Goal: Obtain resource: Download file/media

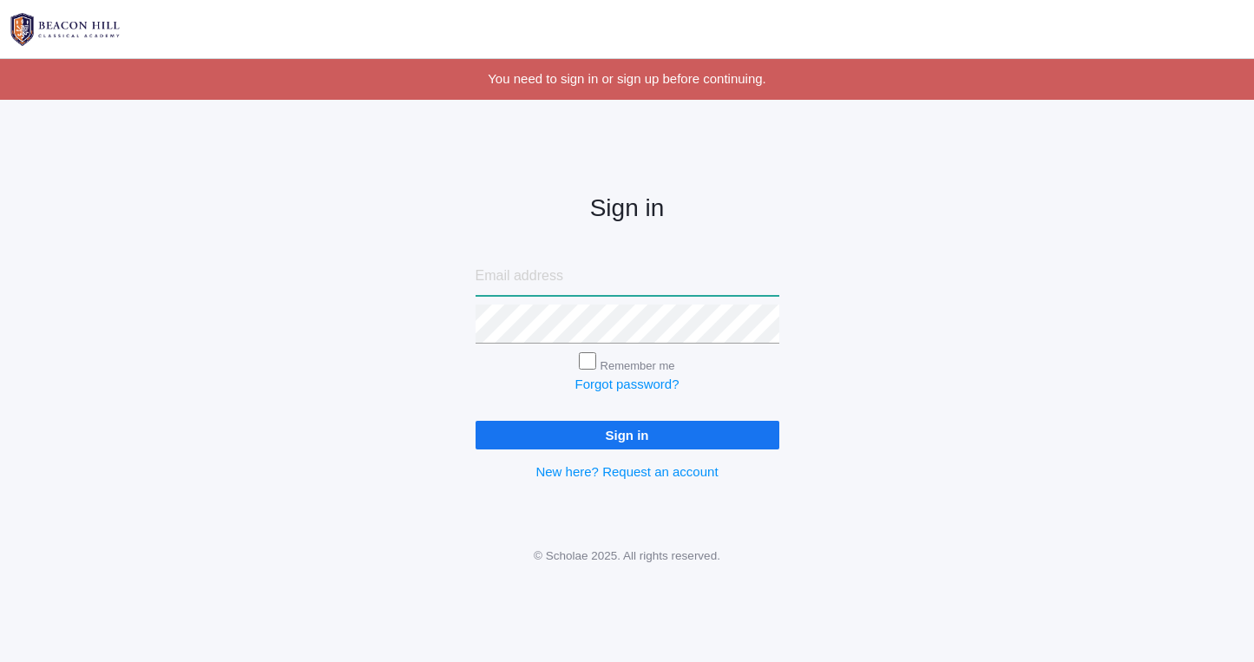
type input "[EMAIL_ADDRESS][DOMAIN_NAME]"
click at [580, 432] on input "Sign in" at bounding box center [627, 435] width 304 height 29
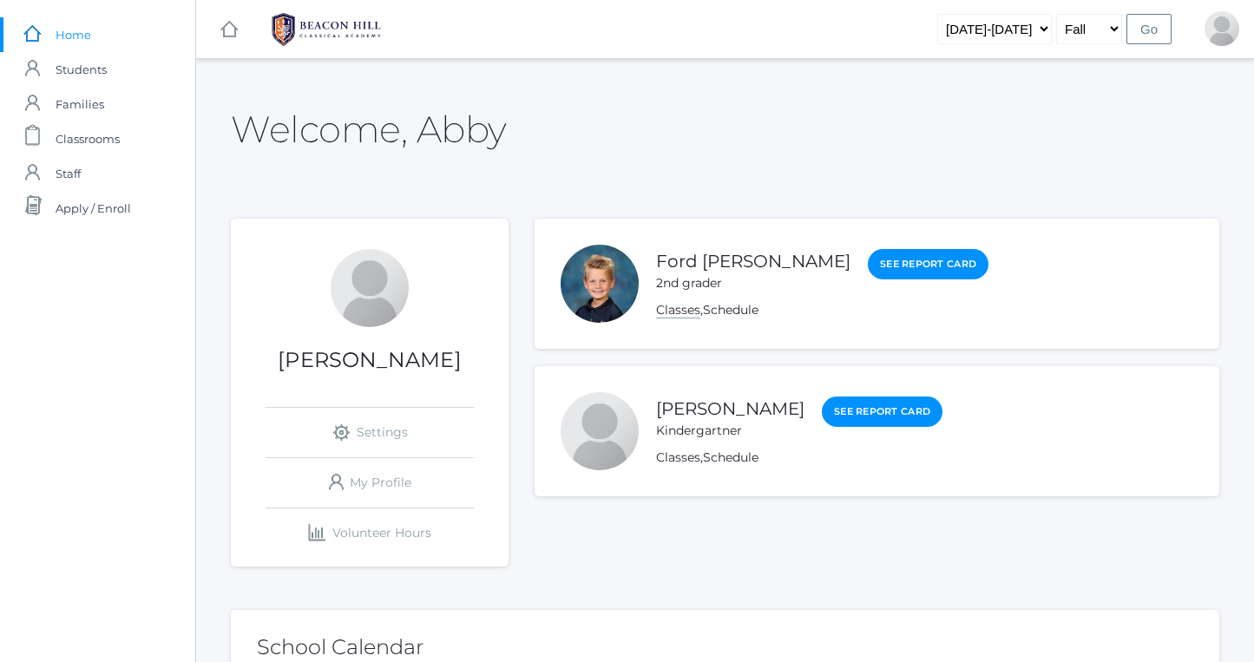
click at [685, 312] on link "Classes" at bounding box center [678, 310] width 44 height 16
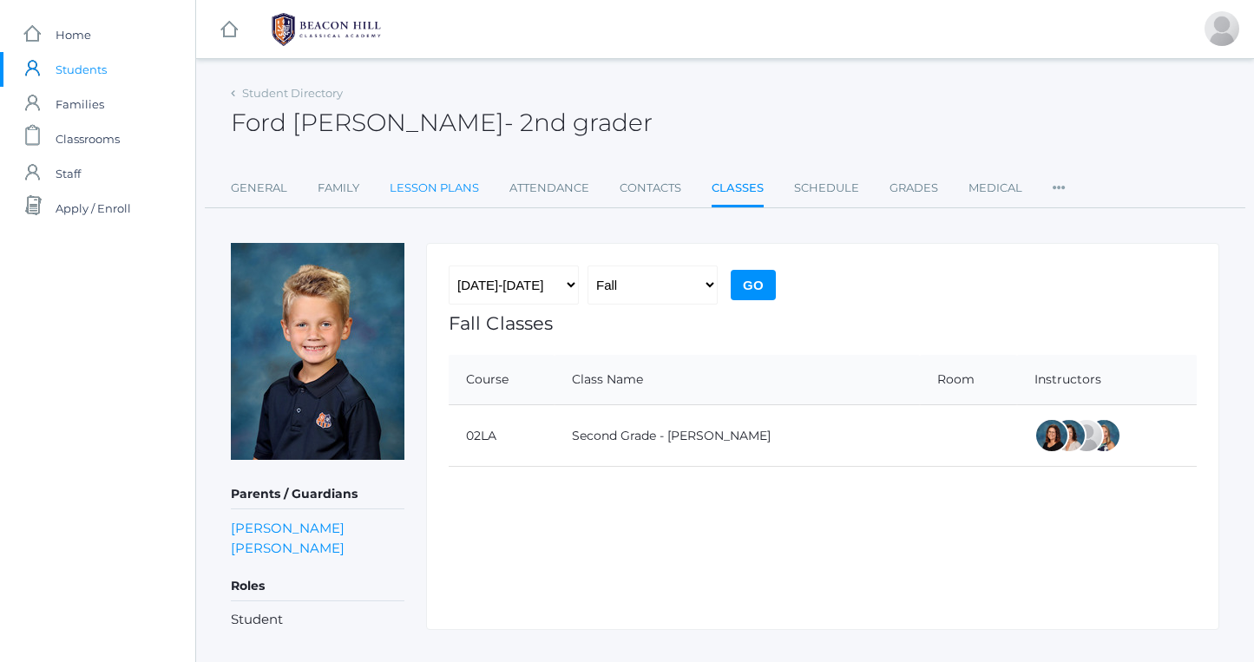
click at [460, 193] on link "Lesson Plans" at bounding box center [434, 188] width 89 height 35
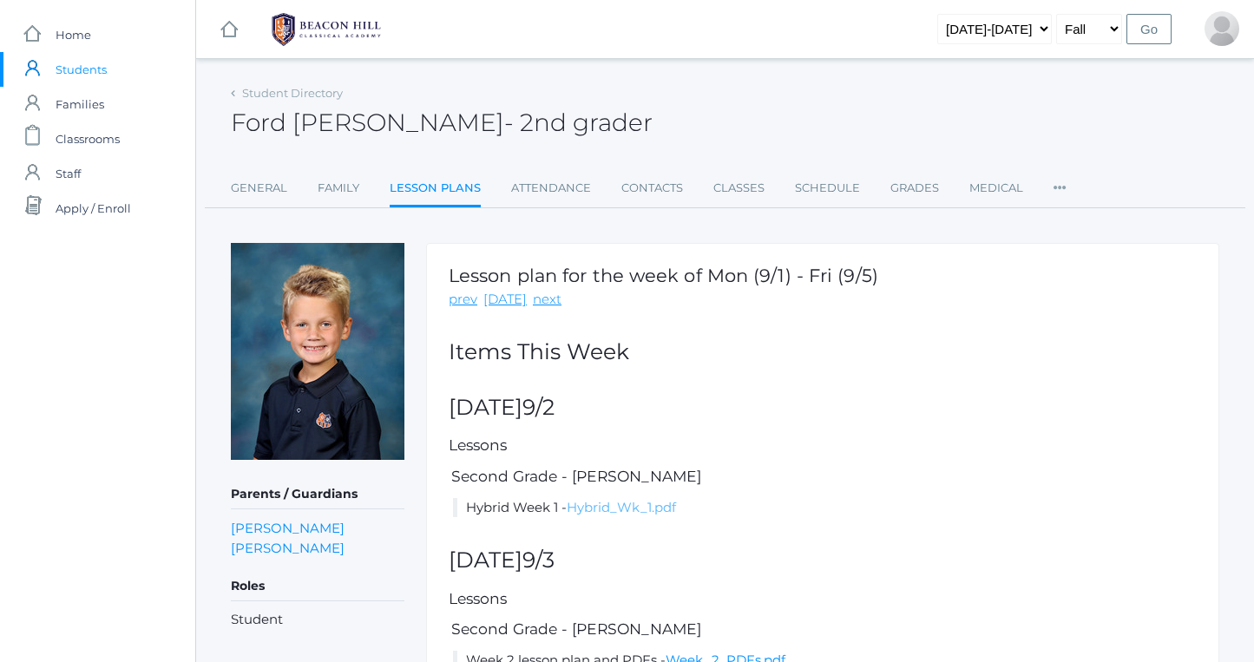
click at [627, 514] on link "Hybrid_Wk_1.pdf" at bounding box center [621, 507] width 109 height 16
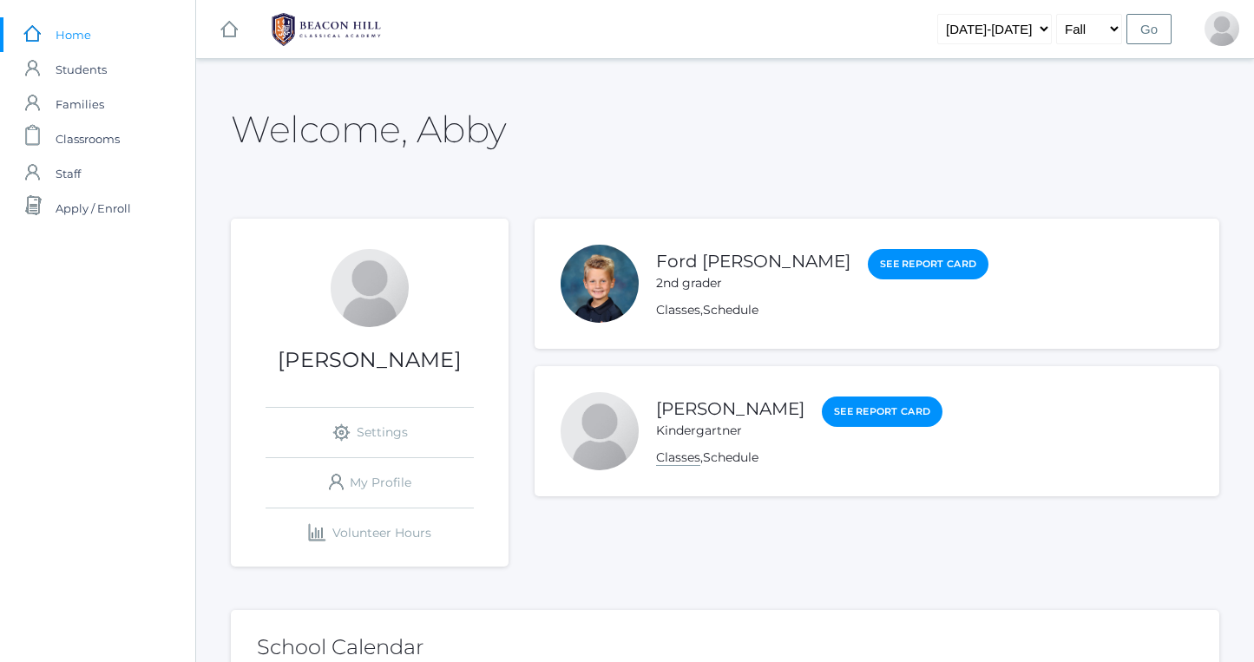
click at [677, 460] on link "Classes" at bounding box center [678, 457] width 44 height 16
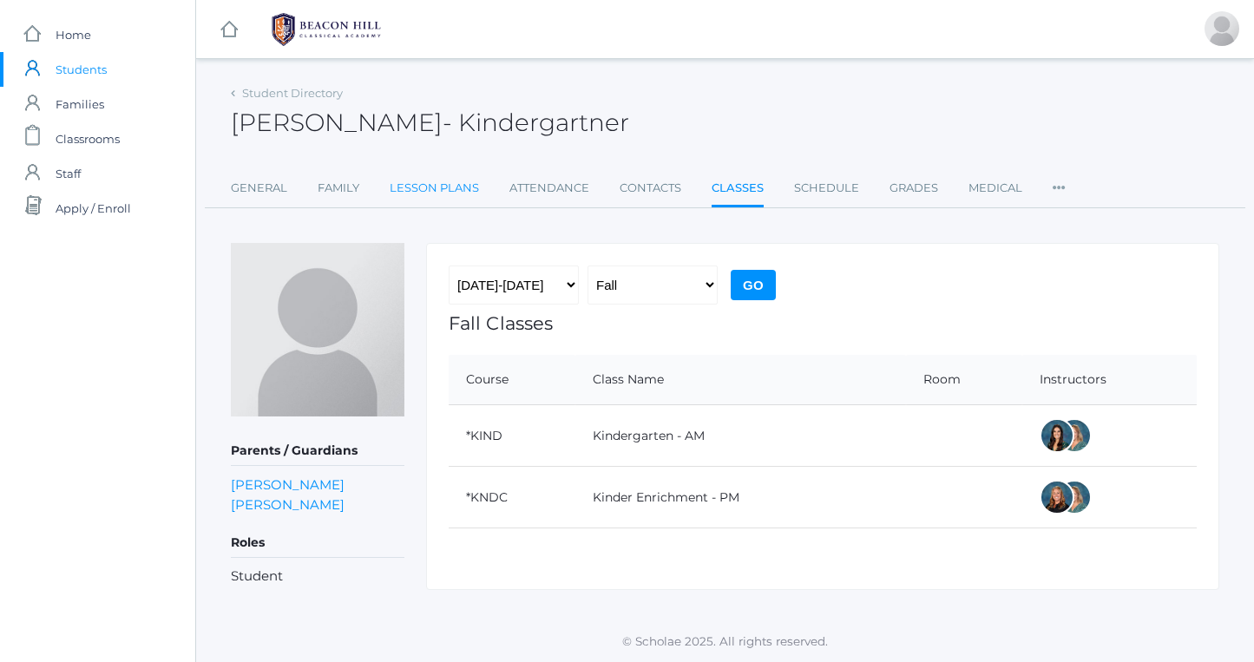
click at [410, 187] on link "Lesson Plans" at bounding box center [434, 188] width 89 height 35
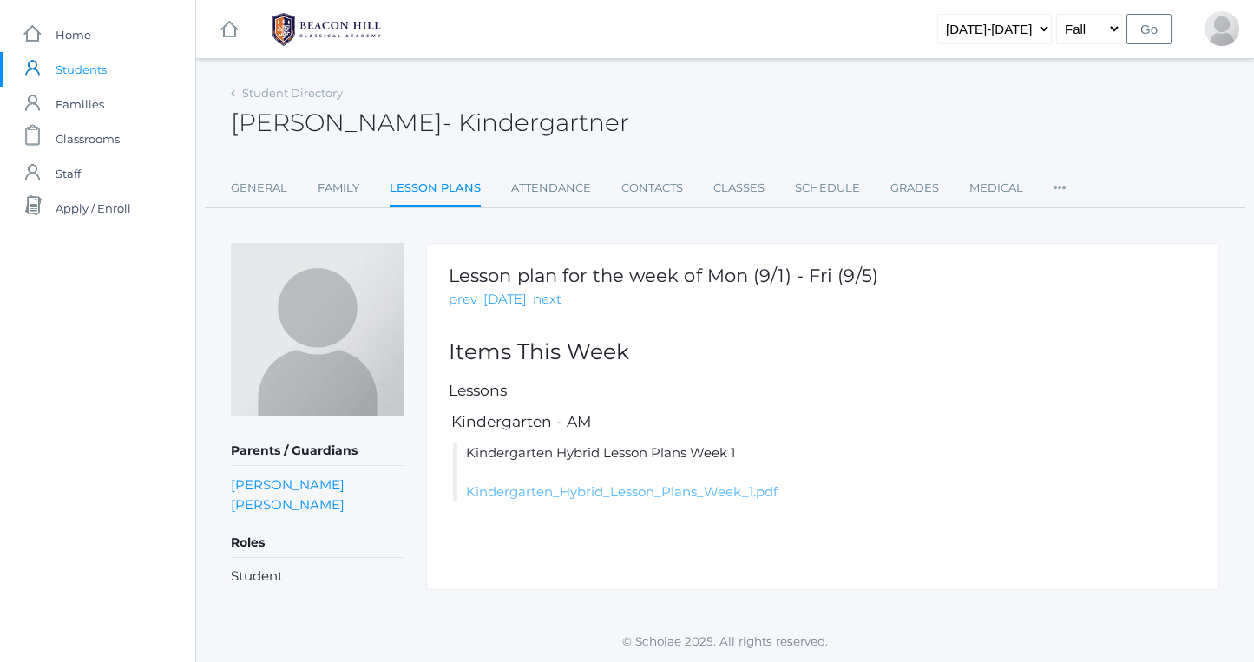
click at [547, 492] on link "Kindergarten_Hybrid_Lesson_Plans_Week_1.pdf" at bounding box center [621, 491] width 311 height 16
